Goal: Use online tool/utility

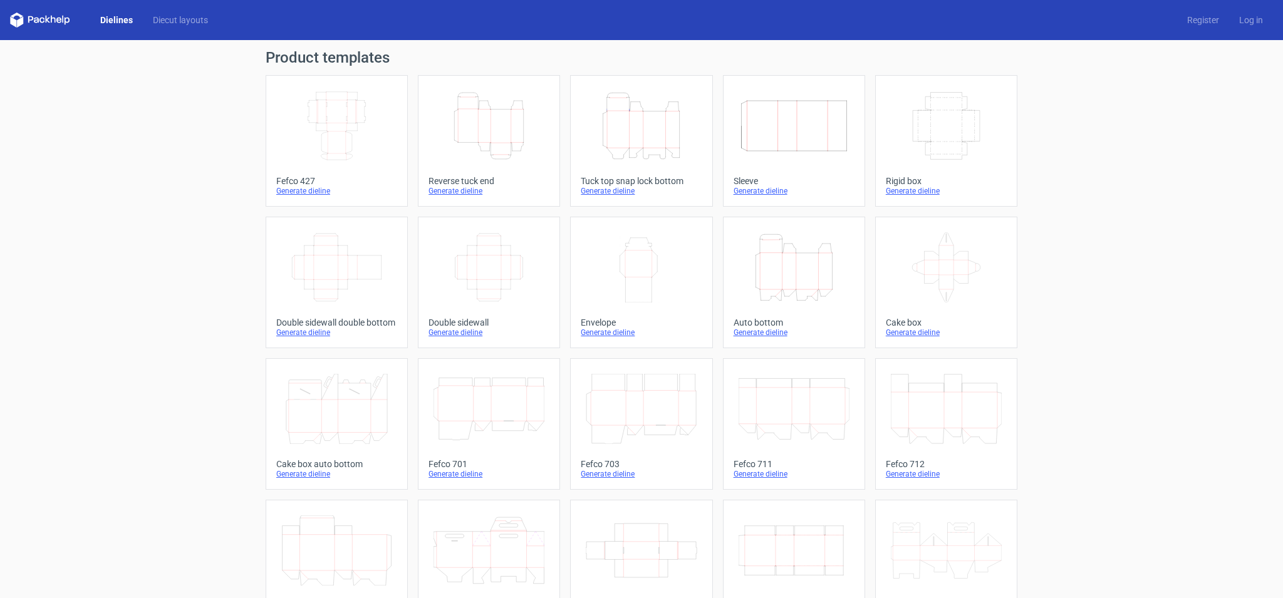
scroll to position [185, 0]
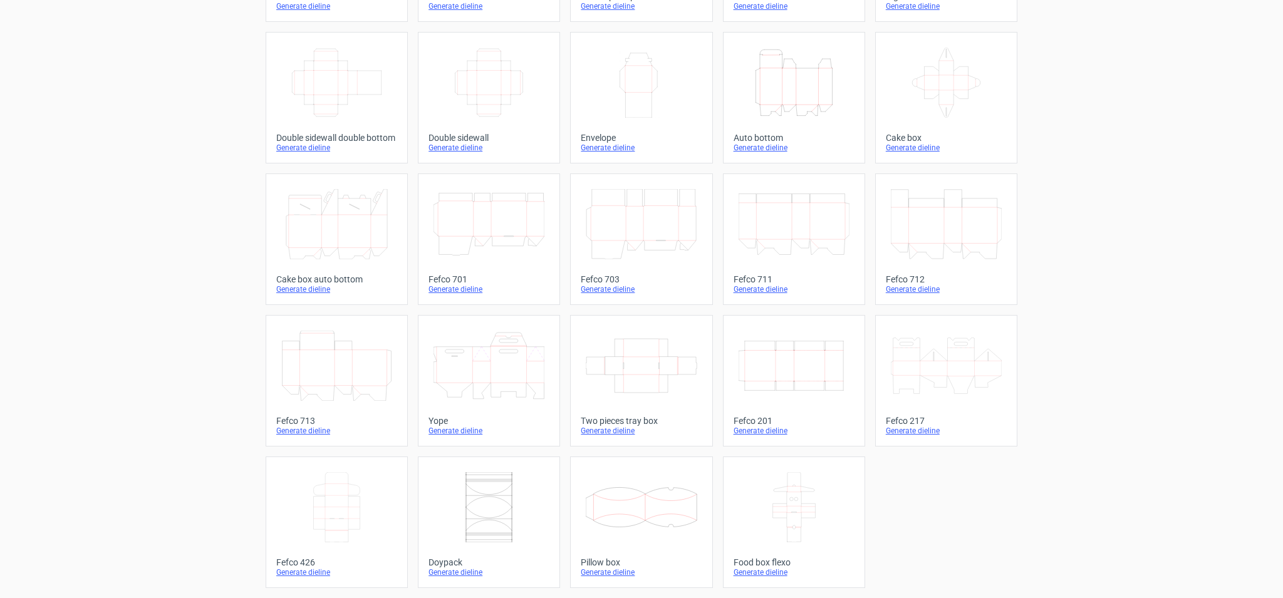
click at [651, 220] on icon at bounding box center [641, 224] width 111 height 70
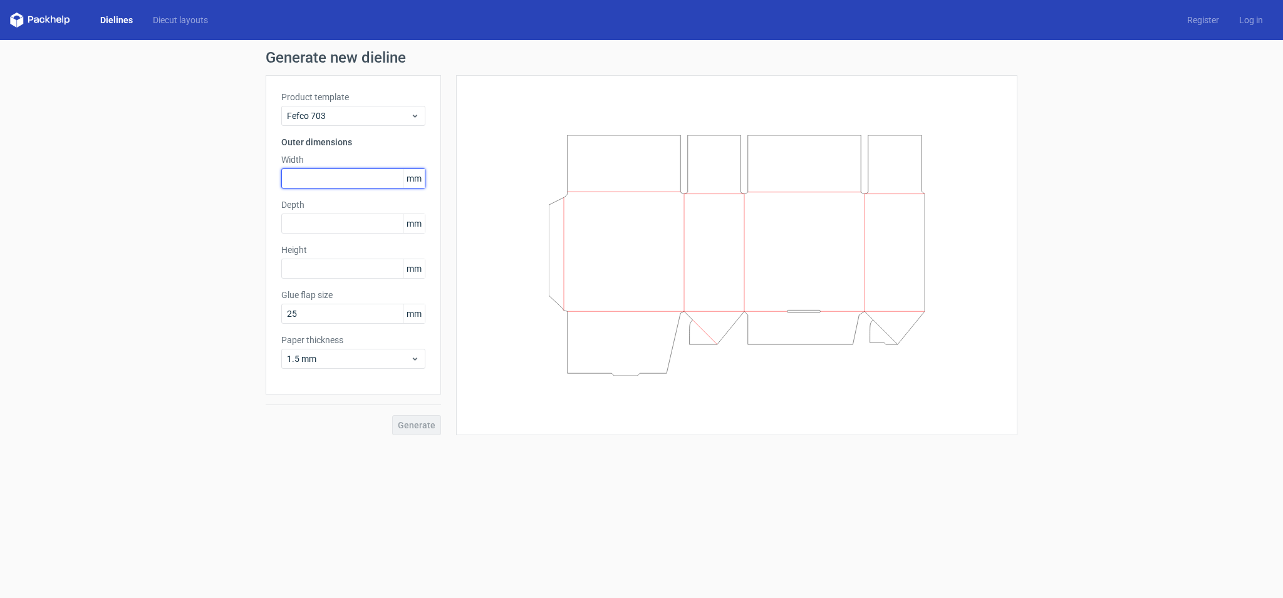
click at [340, 178] on input "text" at bounding box center [353, 179] width 144 height 20
type input "90"
click at [324, 219] on input "text" at bounding box center [353, 224] width 144 height 20
click at [326, 265] on input "text" at bounding box center [353, 269] width 144 height 20
type input "90"
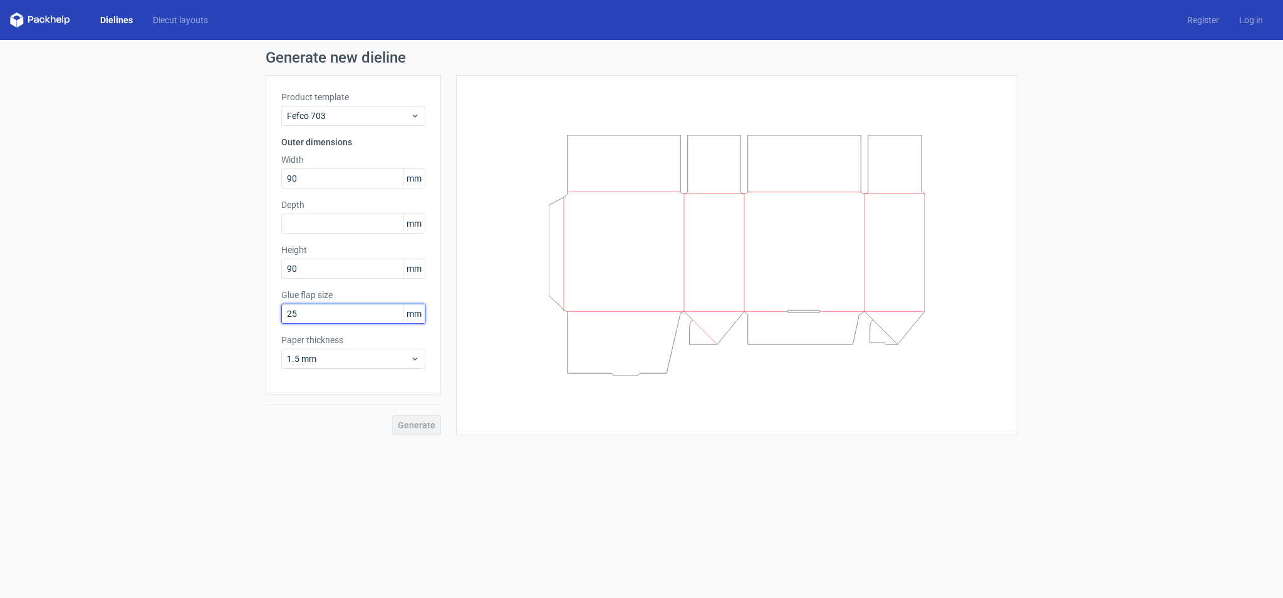
drag, startPoint x: 334, startPoint y: 315, endPoint x: 246, endPoint y: 315, distance: 88.3
click at [246, 315] on div "Generate new dieline Product template Fefco 703 Outer dimensions Width 90 mm De…" at bounding box center [641, 242] width 1283 height 405
type input "025"
click at [324, 222] on input "text" at bounding box center [353, 224] width 144 height 20
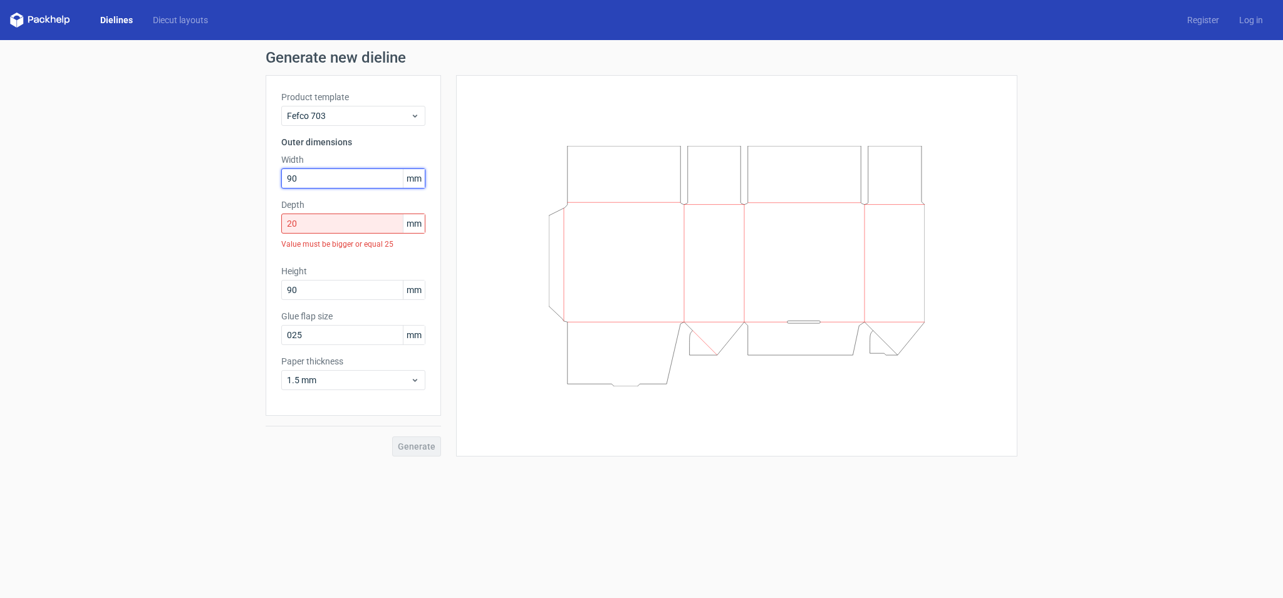
click at [341, 182] on input "90" at bounding box center [353, 179] width 144 height 20
click at [349, 228] on input "20" at bounding box center [353, 224] width 144 height 20
drag, startPoint x: 347, startPoint y: 227, endPoint x: 241, endPoint y: 227, distance: 106.5
click at [241, 227] on div "Generate new dieline Product template Fefco 703 Outer dimensions Width 90 mm De…" at bounding box center [641, 253] width 1283 height 427
type input "0"
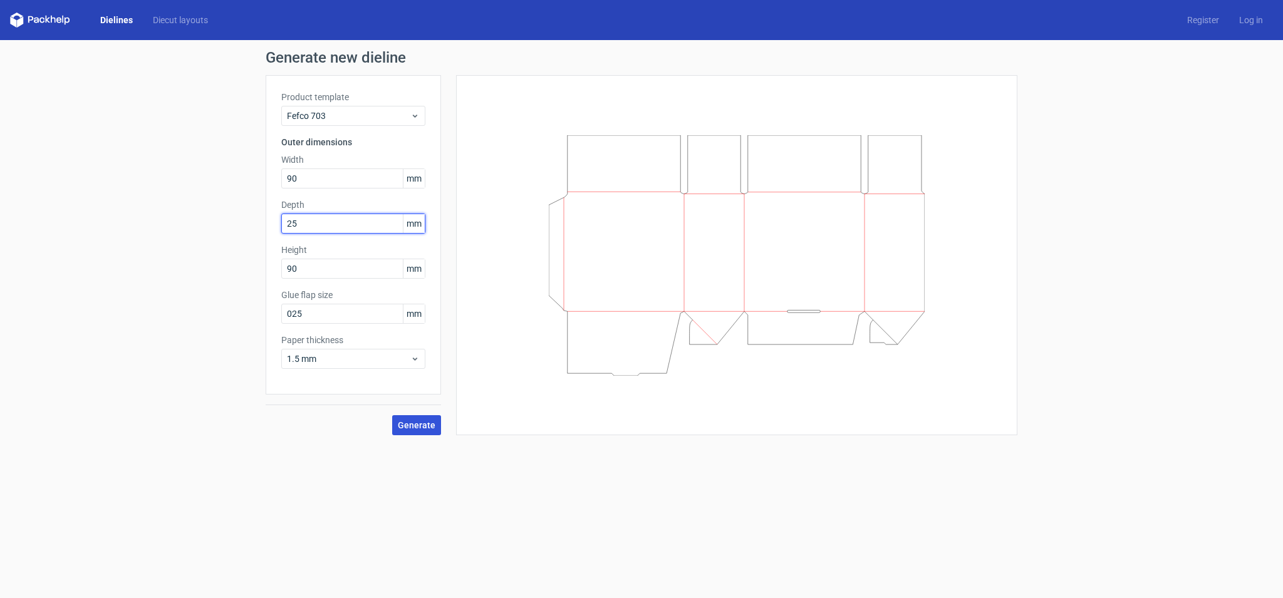
type input "25"
click at [422, 426] on span "Generate" at bounding box center [417, 425] width 38 height 9
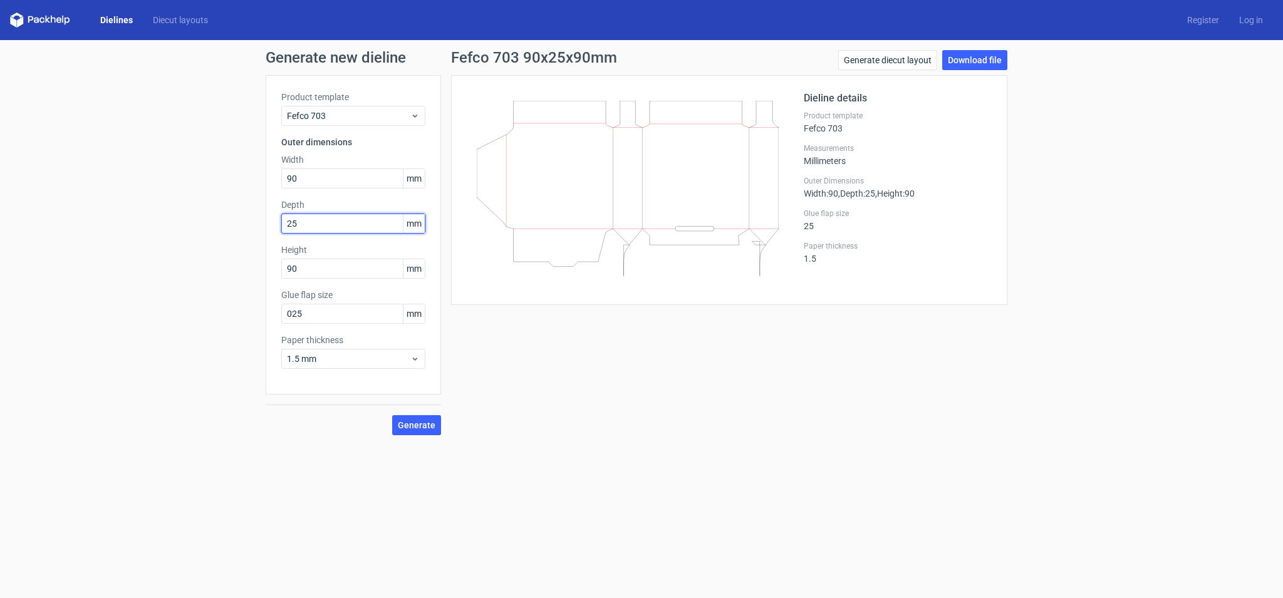
drag, startPoint x: 332, startPoint y: 219, endPoint x: 203, endPoint y: 220, distance: 129.1
click at [203, 220] on div "Generate new dieline Product template Fefco 703 Outer dimensions Width 90 mm De…" at bounding box center [641, 242] width 1283 height 405
